Goal: Information Seeking & Learning: Learn about a topic

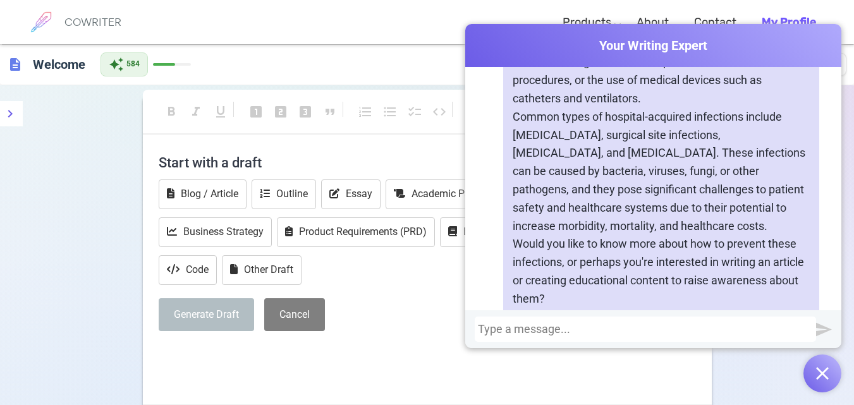
scroll to position [550, 0]
click at [513, 116] on p "Common types of hospital-acquired infections include [MEDICAL_DATA], surgical s…" at bounding box center [661, 171] width 297 height 128
click at [508, 116] on div "A [MEDICAL_DATA], also known as a nosocomial infection, is an infection that a …" at bounding box center [661, 133] width 316 height 365
click at [514, 113] on p "Common types of hospital-acquired infections include [MEDICAL_DATA], surgical s…" at bounding box center [661, 171] width 297 height 128
drag, startPoint x: 514, startPoint y: 113, endPoint x: 765, endPoint y: 221, distance: 274.0
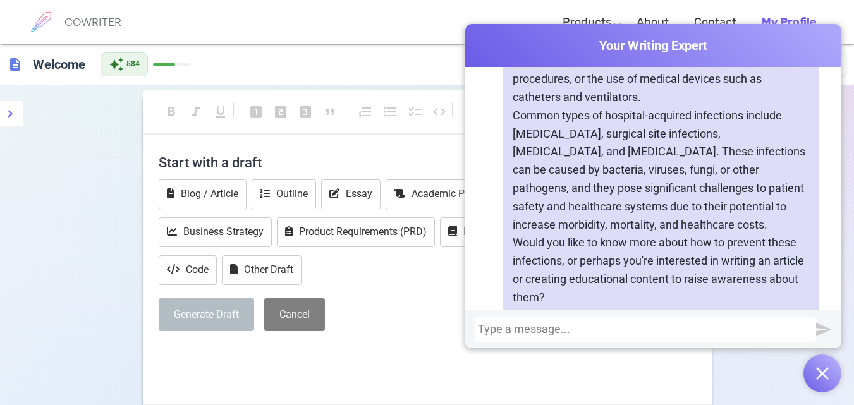
click at [765, 221] on p "Common types of hospital-acquired infections include [MEDICAL_DATA], surgical s…" at bounding box center [661, 171] width 297 height 128
copy p "ommon types of hospital-acquired infections include [MEDICAL_DATA], surgical si…"
click at [542, 329] on div at bounding box center [645, 329] width 335 height 13
click at [531, 325] on div at bounding box center [645, 329] width 335 height 13
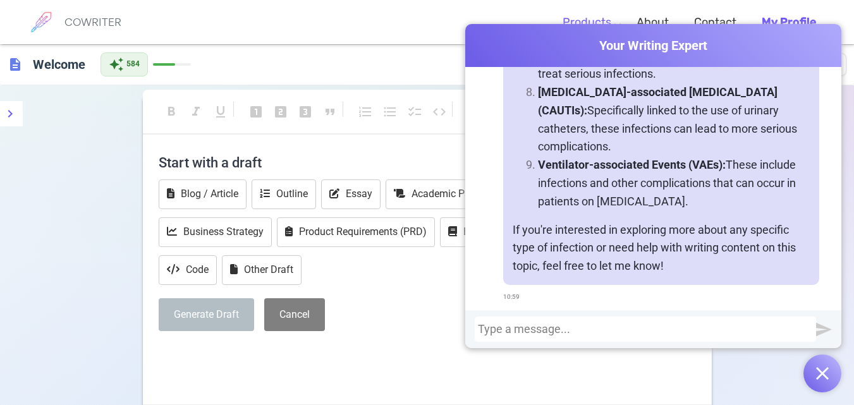
scroll to position [1342, 0]
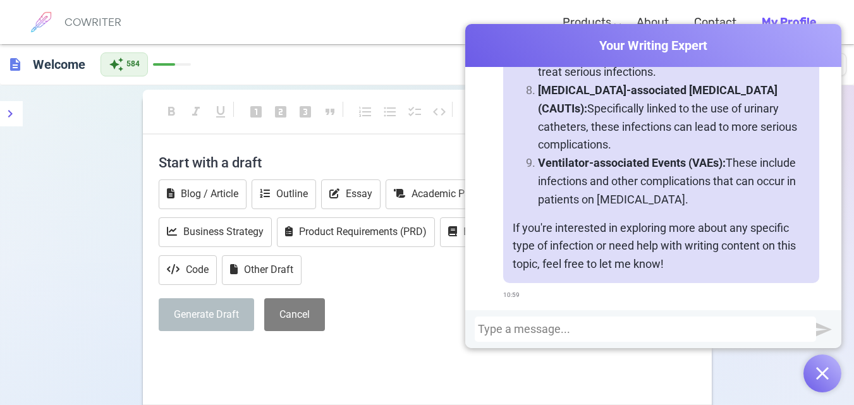
click at [383, 331] on div "Generate Draft Cancel" at bounding box center [428, 316] width 538 height 34
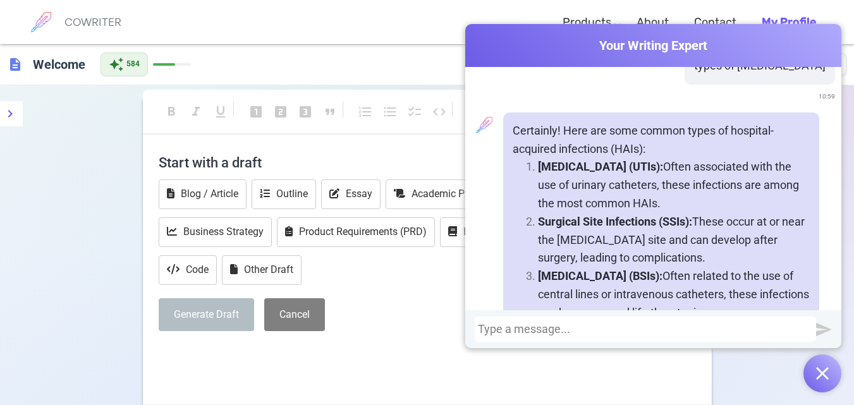
scroll to position [849, 0]
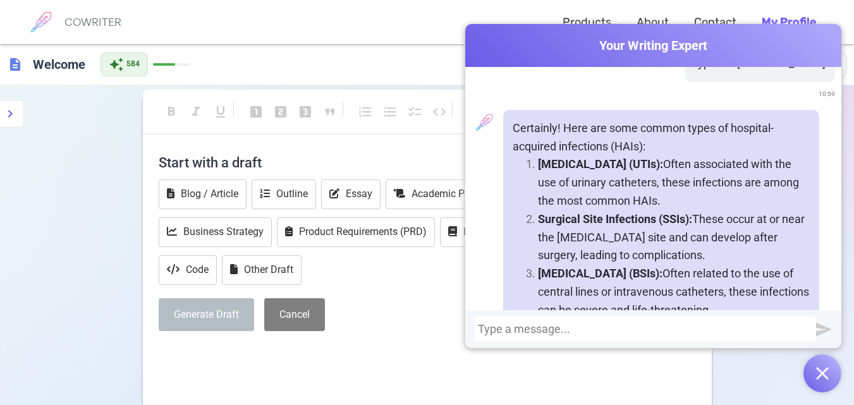
click at [538, 165] on li "[MEDICAL_DATA] (UTIs): Often associated with the use of urinary catheters, thes…" at bounding box center [674, 183] width 272 height 54
click at [538, 160] on strong "[MEDICAL_DATA] (UTIs):" at bounding box center [600, 163] width 125 height 13
drag, startPoint x: 534, startPoint y: 160, endPoint x: 550, endPoint y: 167, distance: 17.3
drag, startPoint x: 550, startPoint y: 167, endPoint x: 532, endPoint y: 162, distance: 18.4
click at [538, 162] on li "[MEDICAL_DATA] (UTIs): Often associated with the use of urinary catheters, thes…" at bounding box center [674, 183] width 272 height 54
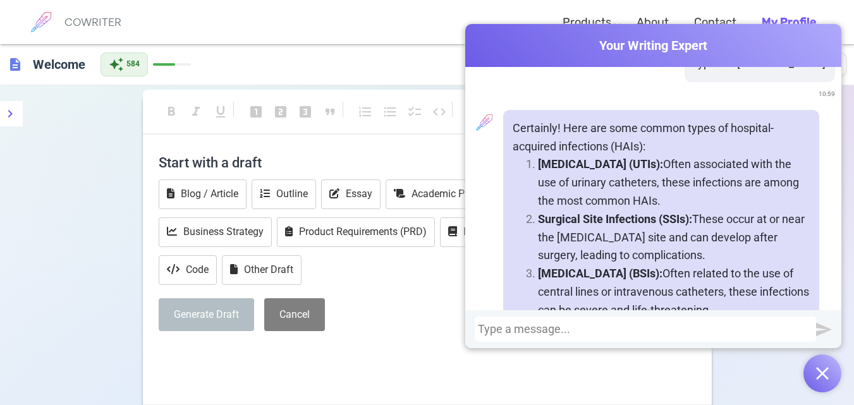
drag, startPoint x: 534, startPoint y: 162, endPoint x: 724, endPoint y: 197, distance: 192.4
click at [724, 197] on p "[MEDICAL_DATA] (UTIs): Often associated with the use of urinary catheters, thes…" at bounding box center [674, 183] width 272 height 54
copy p "[MEDICAL_DATA] (UTIs): Often associated with the use of urinary catheters, thes…"
click at [541, 192] on p "[MEDICAL_DATA] (UTIs): Often associated with the use of urinary catheters, thes…" at bounding box center [674, 183] width 272 height 54
drag, startPoint x: 536, startPoint y: 164, endPoint x: 555, endPoint y: 164, distance: 19.0
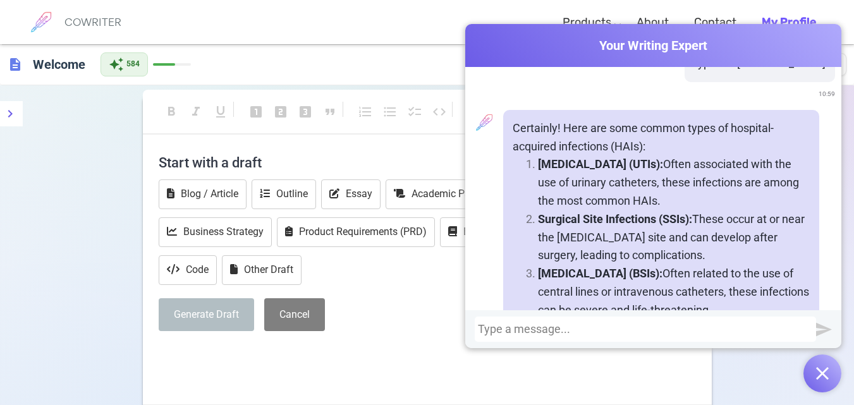
drag, startPoint x: 555, startPoint y: 164, endPoint x: 539, endPoint y: 163, distance: 15.8
click at [539, 163] on strong "[MEDICAL_DATA] (UTIs):" at bounding box center [600, 163] width 125 height 13
click at [538, 163] on li "[MEDICAL_DATA] (UTIs): Often associated with the use of urinary catheters, thes…" at bounding box center [674, 183] width 272 height 54
click at [538, 163] on strong "[MEDICAL_DATA] (UTIs):" at bounding box center [600, 163] width 125 height 13
drag, startPoint x: 534, startPoint y: 163, endPoint x: 699, endPoint y: 197, distance: 168.4
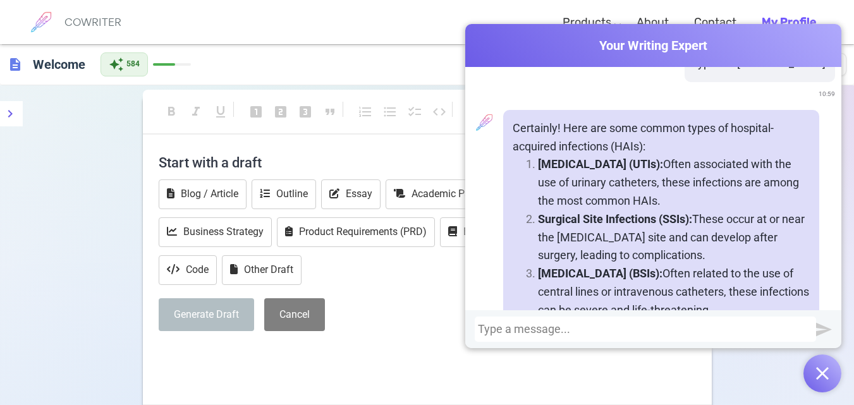
click at [699, 197] on p "[MEDICAL_DATA] (UTIs): Often associated with the use of urinary catheters, thes…" at bounding box center [674, 183] width 272 height 54
copy p "[MEDICAL_DATA] (UTIs): Often associated with the use of urinary catheters, thes…"
click at [538, 218] on strong "Surgical Site Infections (SSIs):" at bounding box center [615, 218] width 154 height 13
click at [538, 216] on strong "Surgical Site Infections (SSIs):" at bounding box center [615, 218] width 154 height 13
drag, startPoint x: 535, startPoint y: 216, endPoint x: 667, endPoint y: 249, distance: 135.6
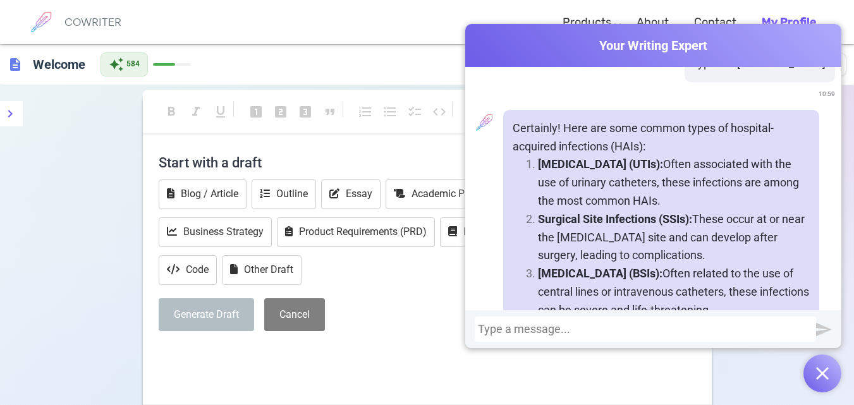
click at [667, 249] on p "Surgical Site Infections (SSIs): These occur at or near the [MEDICAL_DATA] site…" at bounding box center [674, 238] width 272 height 54
copy p "Surgical Site Infections (SSIs): These occur at or near the [MEDICAL_DATA] site…"
click at [538, 273] on li "[MEDICAL_DATA] (BSIs): Often related to the use of central lines or intravenous…" at bounding box center [674, 292] width 272 height 54
click at [538, 273] on strong "[MEDICAL_DATA] (BSIs):" at bounding box center [600, 273] width 125 height 13
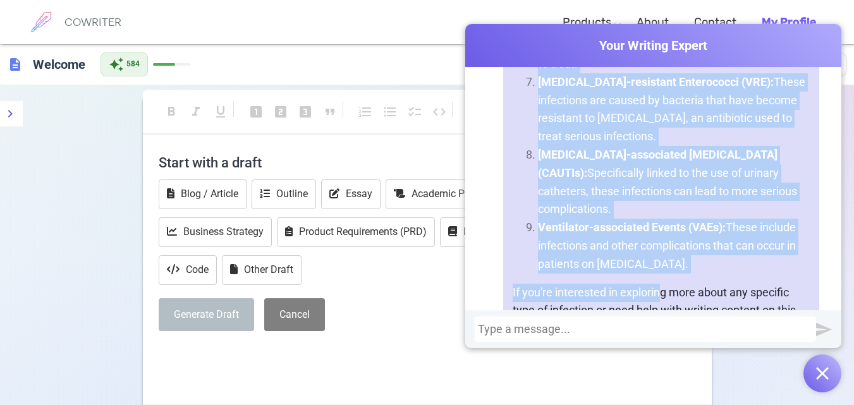
scroll to position [1312, 0]
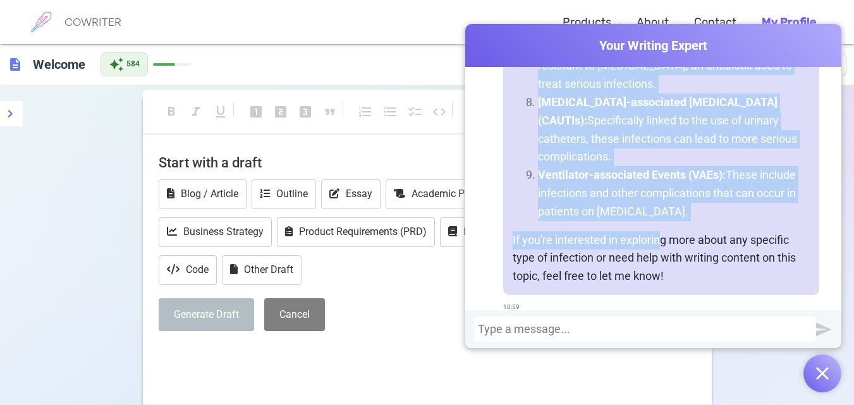
drag, startPoint x: 536, startPoint y: 273, endPoint x: 712, endPoint y: 231, distance: 181.5
copy ol "[MEDICAL_DATA] (BSIs): Often related to the use of central lines or intravenous…"
